Goal: Task Accomplishment & Management: Manage account settings

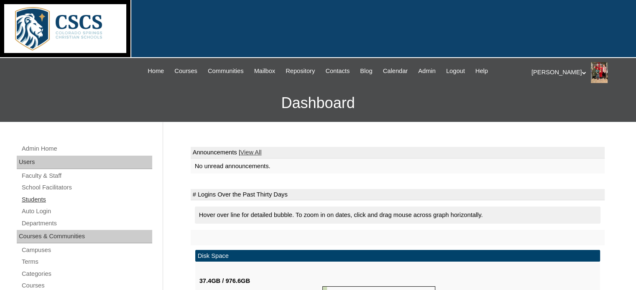
click at [32, 198] on link "Students" at bounding box center [86, 200] width 131 height 10
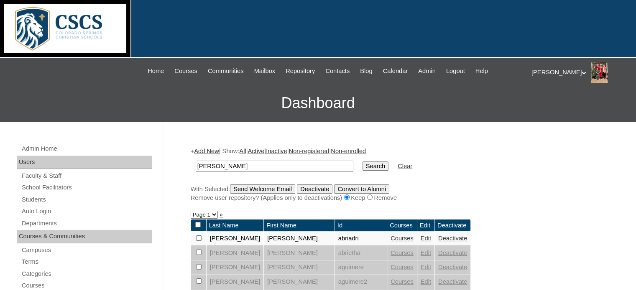
type input "[PERSON_NAME]"
click at [362, 162] on input "Search" at bounding box center [375, 166] width 26 height 9
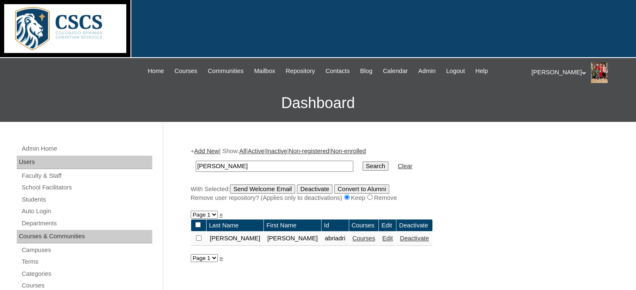
click at [352, 236] on link "Courses" at bounding box center [363, 238] width 23 height 7
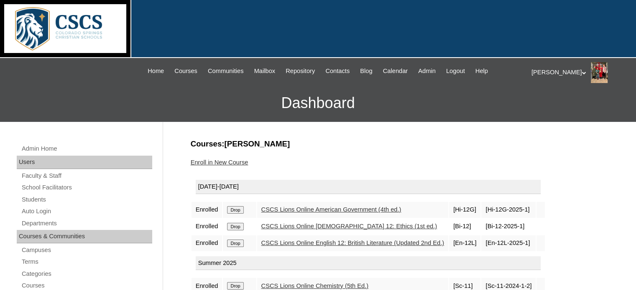
click at [225, 162] on link "Enroll in New Course" at bounding box center [220, 162] width 58 height 7
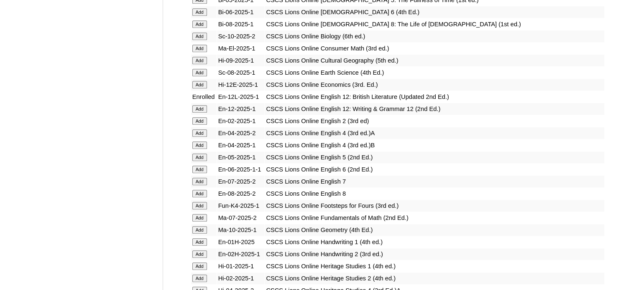
scroll to position [811, 0]
click at [200, 105] on input "Add" at bounding box center [199, 109] width 15 height 8
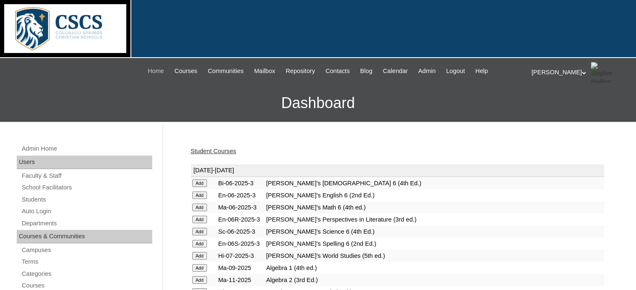
click at [149, 69] on span "Home" at bounding box center [155, 71] width 16 height 10
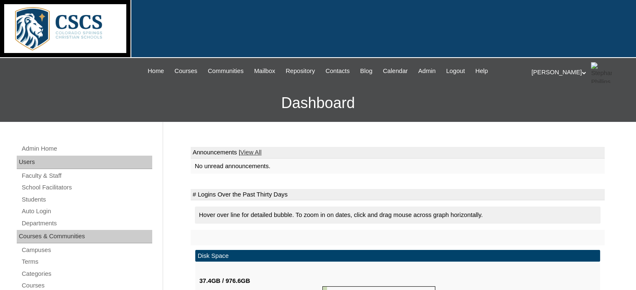
scroll to position [50, 0]
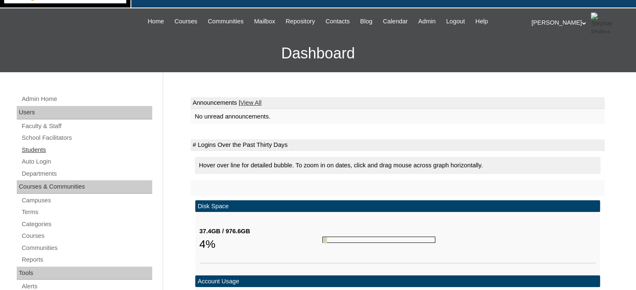
click at [38, 150] on link "Students" at bounding box center [86, 150] width 131 height 10
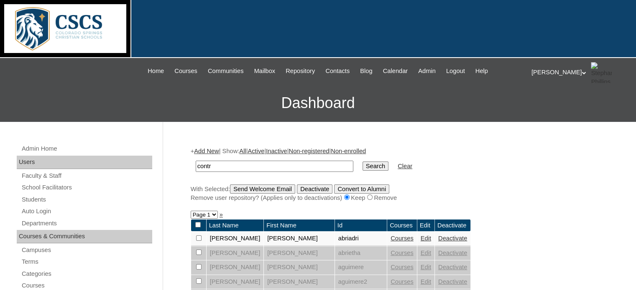
type input "contreras"
click at [362, 167] on input "Search" at bounding box center [375, 166] width 26 height 9
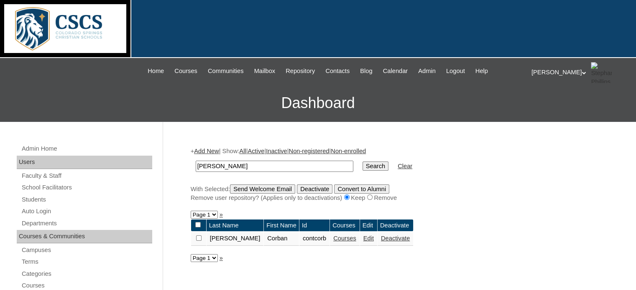
click at [333, 238] on link "Courses" at bounding box center [344, 238] width 23 height 7
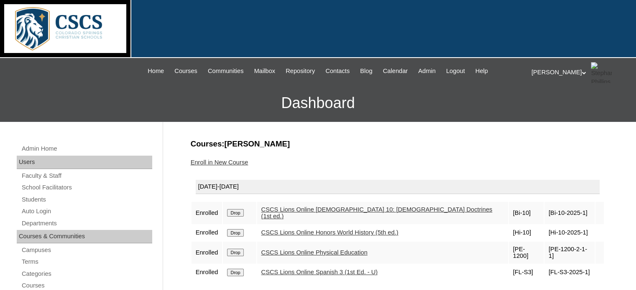
click at [331, 209] on link "CSCS Lions Online [DEMOGRAPHIC_DATA] 10: [DEMOGRAPHIC_DATA] Doctrines (1st ed.)" at bounding box center [376, 213] width 231 height 14
